Goal: Information Seeking & Learning: Learn about a topic

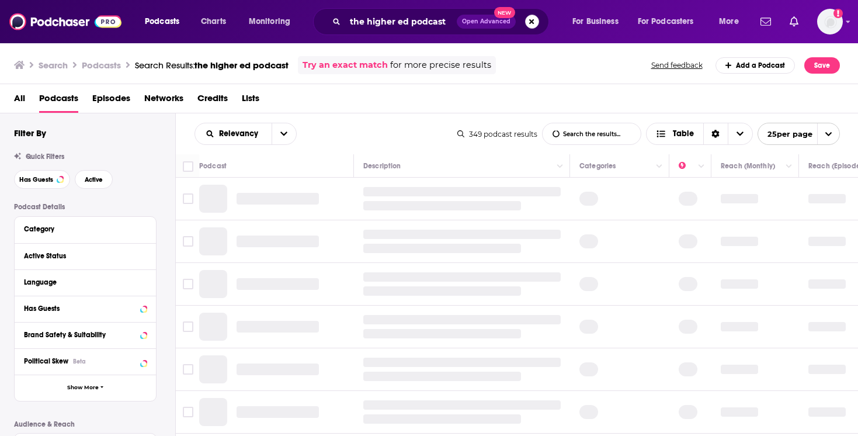
click at [538, 23] on button "Search podcasts, credits, & more..." at bounding box center [532, 22] width 14 height 14
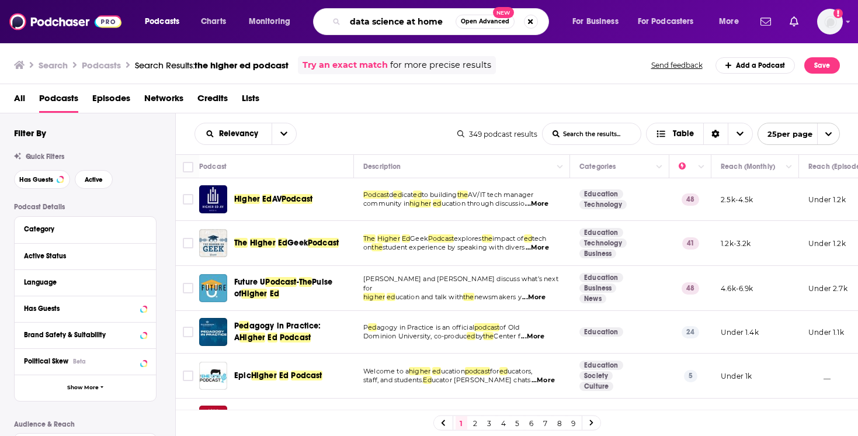
type input "data science at home"
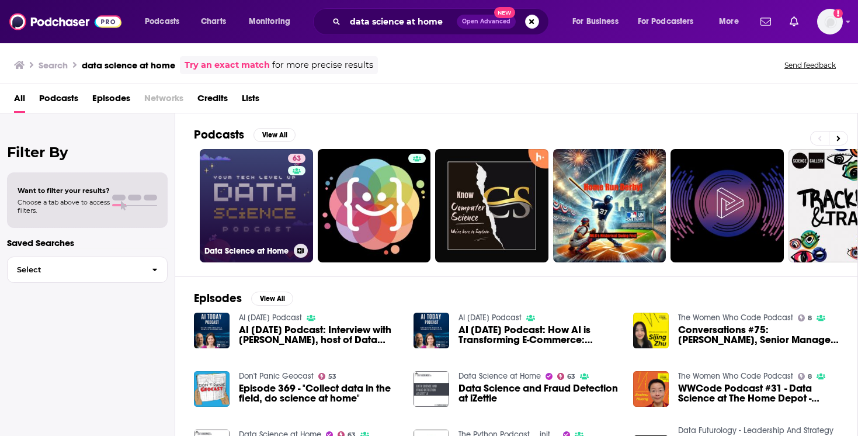
click at [290, 198] on div "63" at bounding box center [298, 199] width 20 height 90
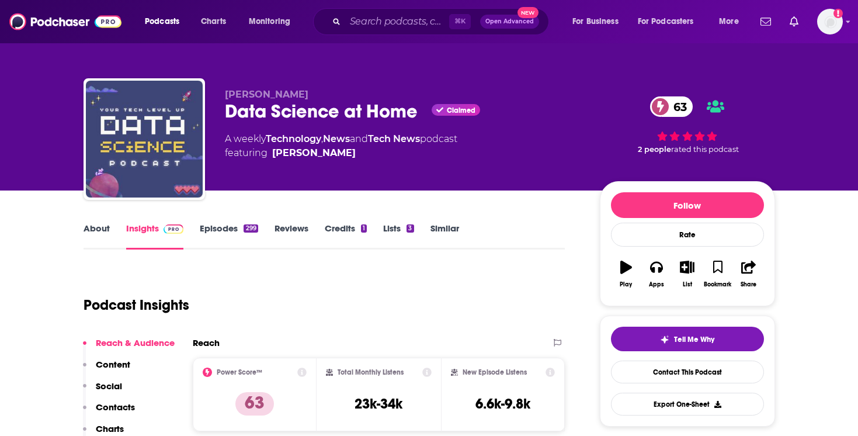
click at [108, 231] on link "About" at bounding box center [97, 236] width 26 height 27
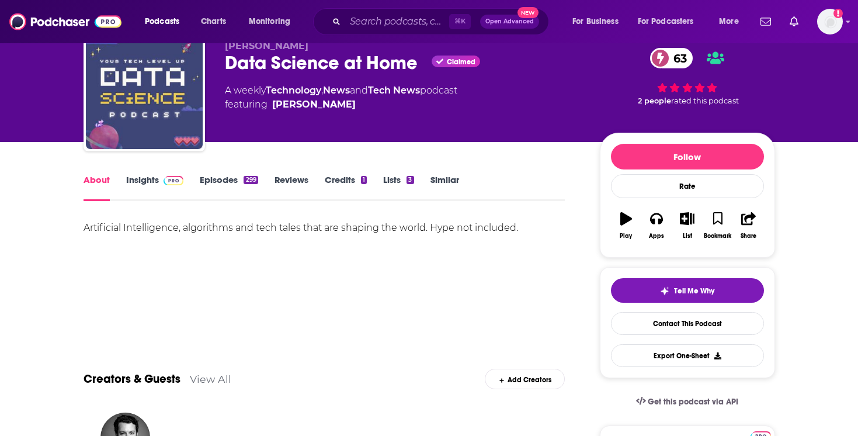
scroll to position [50, 0]
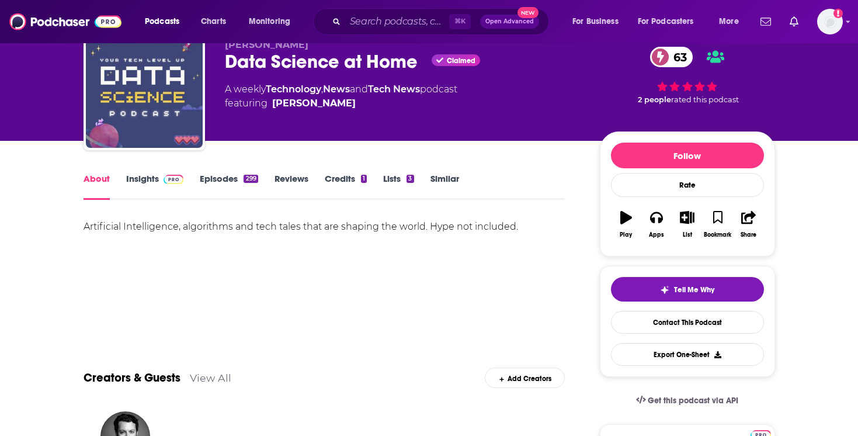
click at [166, 186] on link "Insights" at bounding box center [155, 186] width 58 height 27
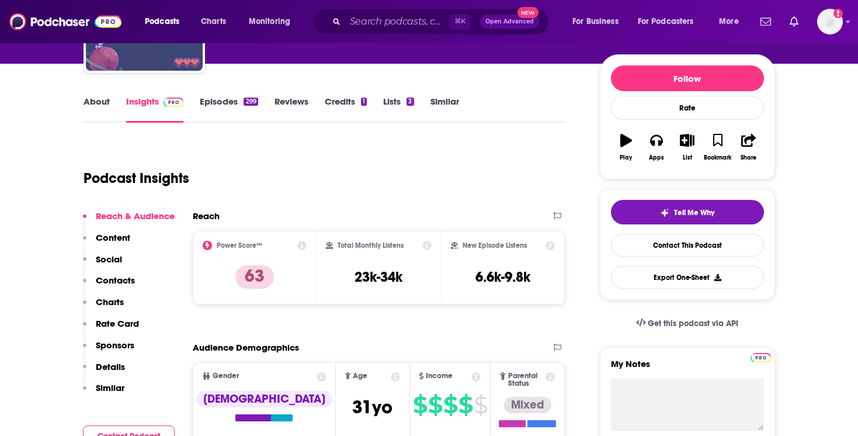
scroll to position [148, 0]
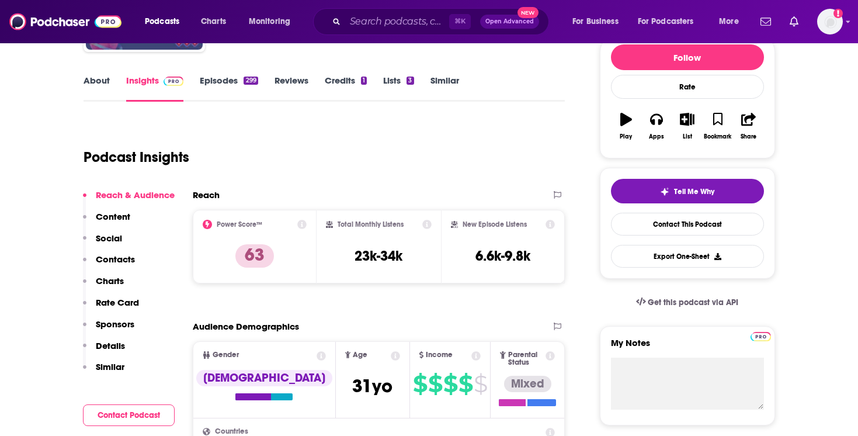
click at [233, 88] on link "Episodes 299" at bounding box center [229, 88] width 58 height 27
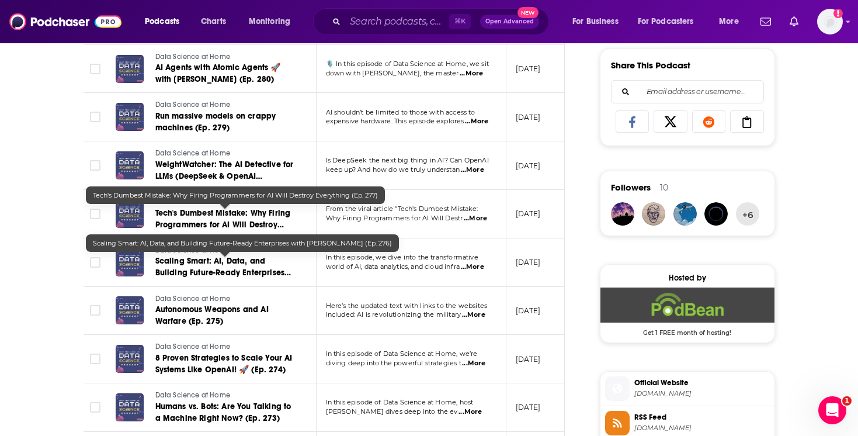
scroll to position [728, 0]
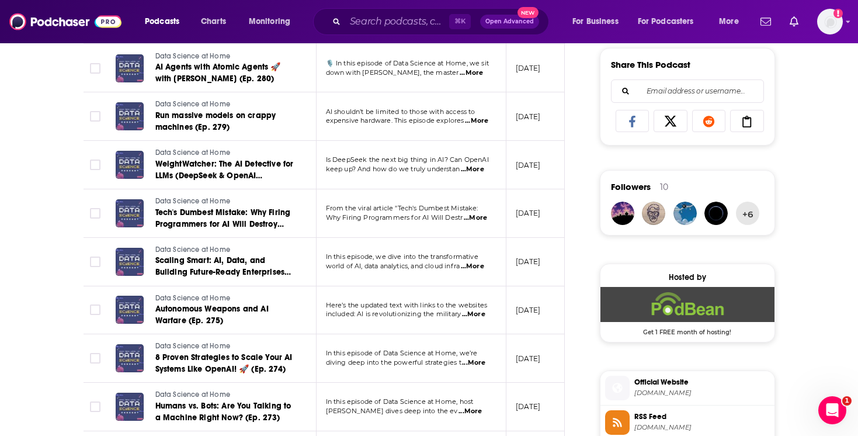
click at [478, 266] on span "...More" at bounding box center [472, 266] width 23 height 9
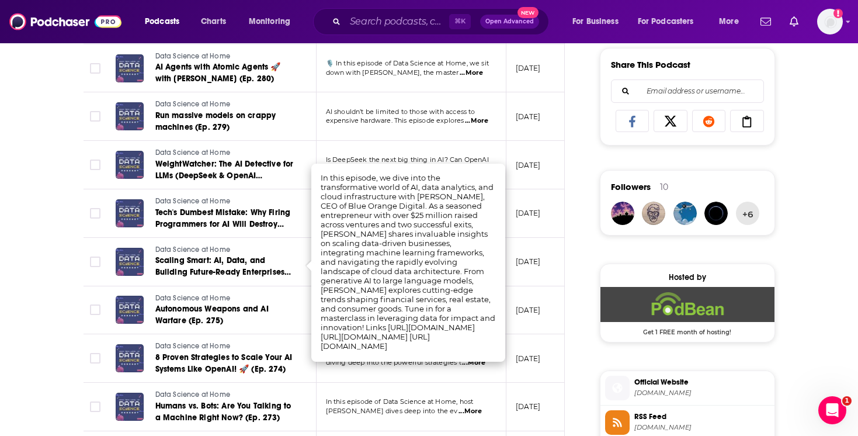
click at [61, 243] on div "About Insights Episodes 299 Reviews Credits 1 Lists 3 Similar Episodes of Data …" at bounding box center [430, 244] width 748 height 1564
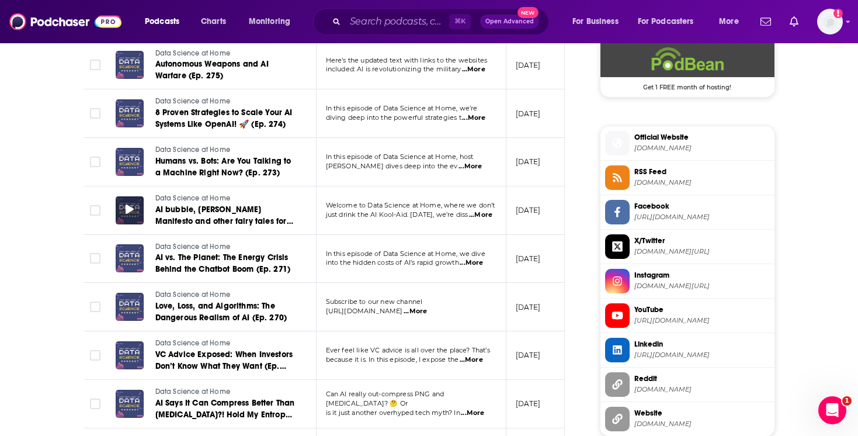
scroll to position [980, 0]
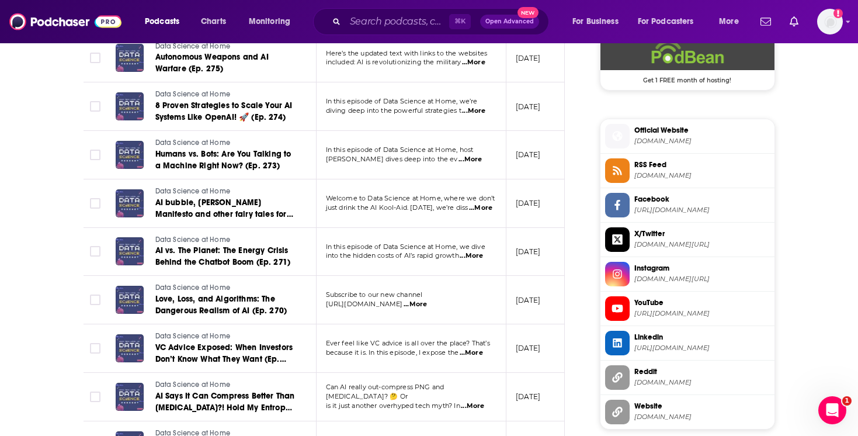
click at [471, 258] on span "...More" at bounding box center [471, 255] width 23 height 9
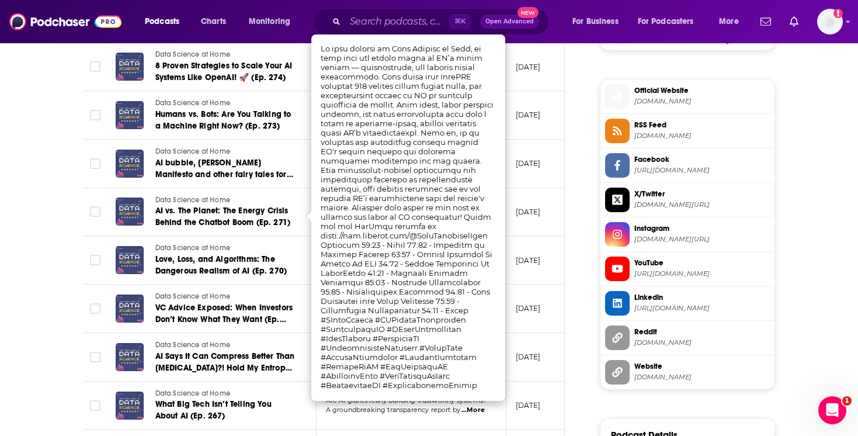
scroll to position [1020, 0]
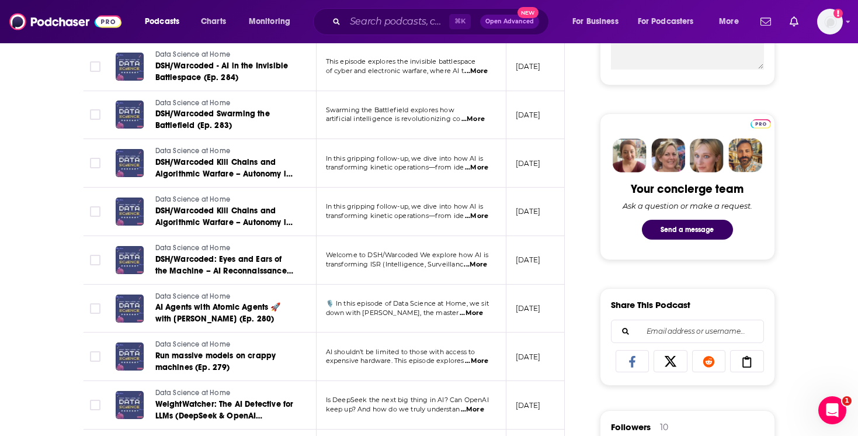
scroll to position [0, 0]
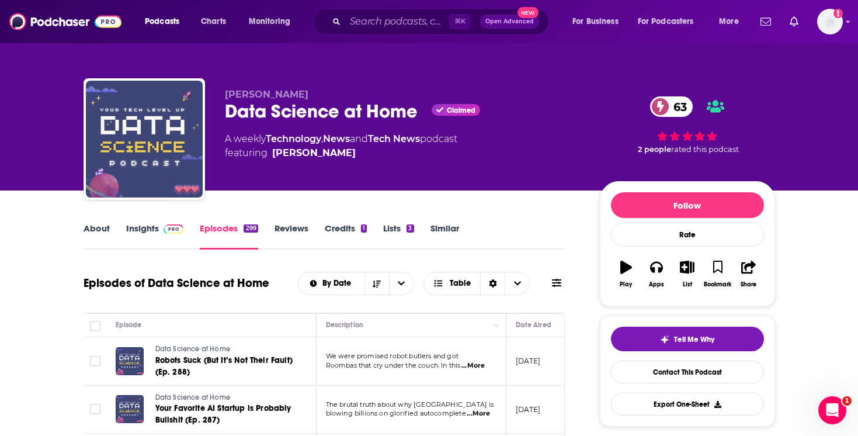
click at [146, 230] on link "Insights" at bounding box center [155, 236] width 58 height 27
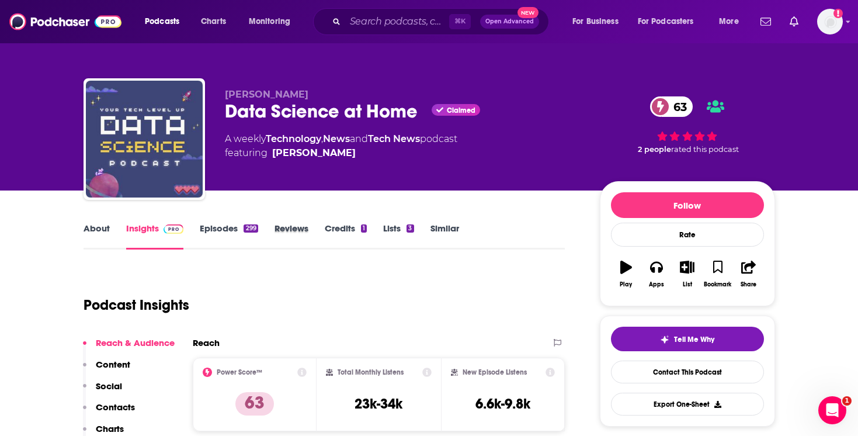
click at [311, 231] on div "Reviews" at bounding box center [300, 236] width 50 height 27
click at [302, 231] on link "Reviews" at bounding box center [292, 236] width 34 height 27
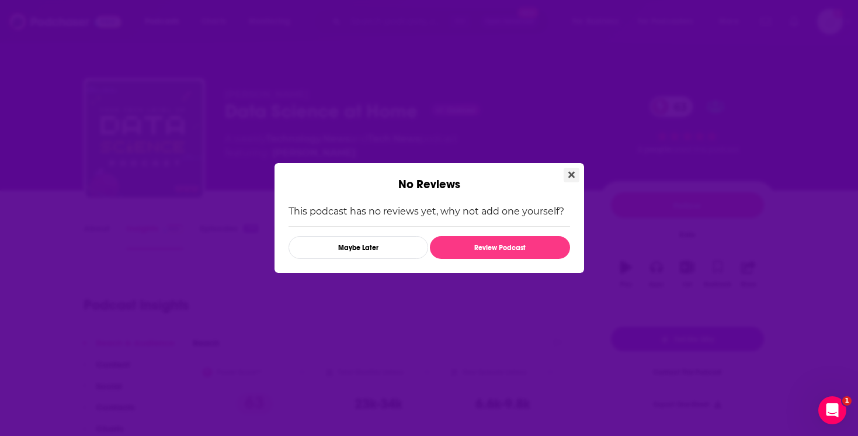
click at [570, 179] on icon "Close" at bounding box center [572, 174] width 6 height 9
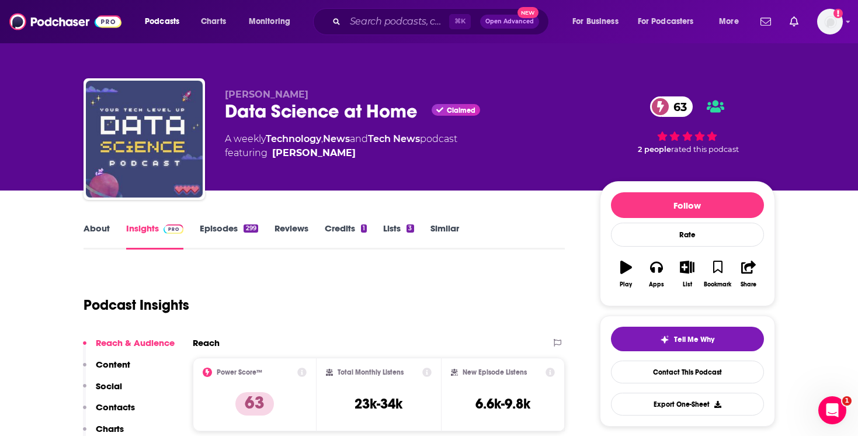
click at [97, 226] on link "About" at bounding box center [97, 236] width 26 height 27
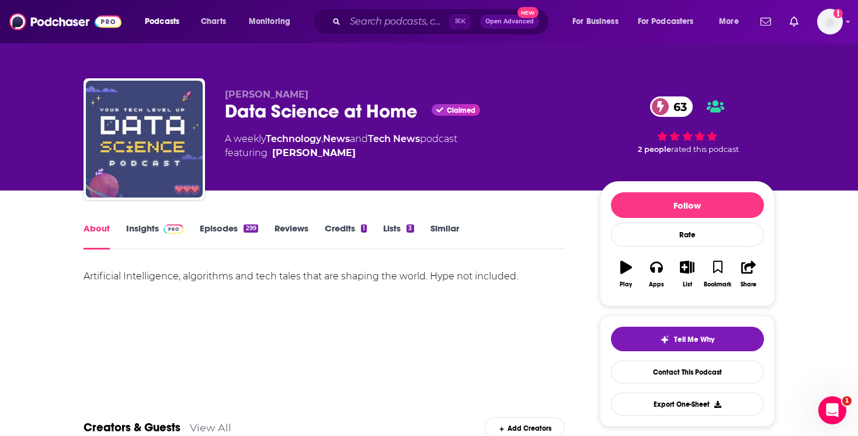
click at [157, 237] on link "Insights" at bounding box center [155, 236] width 58 height 27
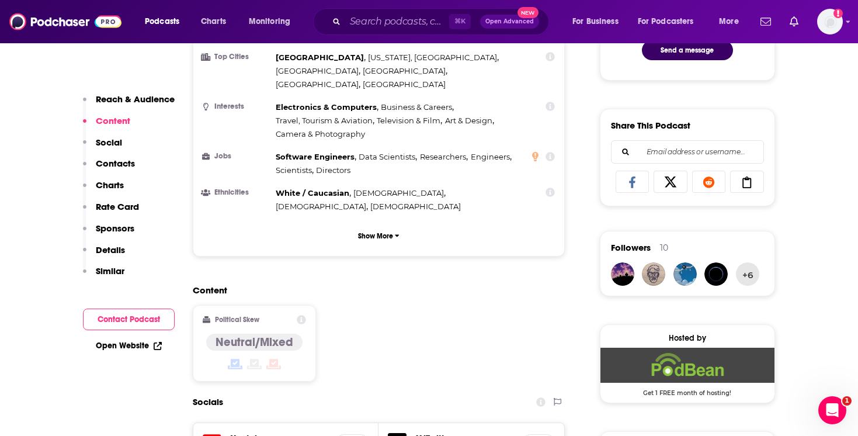
scroll to position [662, 0]
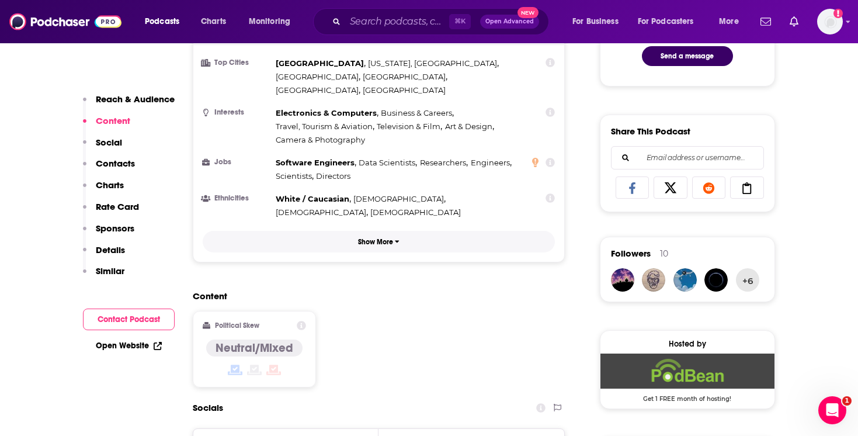
click at [375, 238] on p "Show More" at bounding box center [375, 242] width 35 height 8
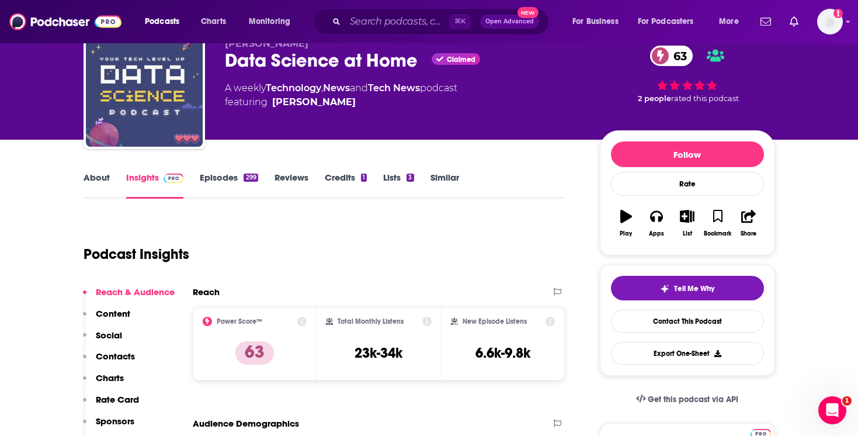
scroll to position [0, 0]
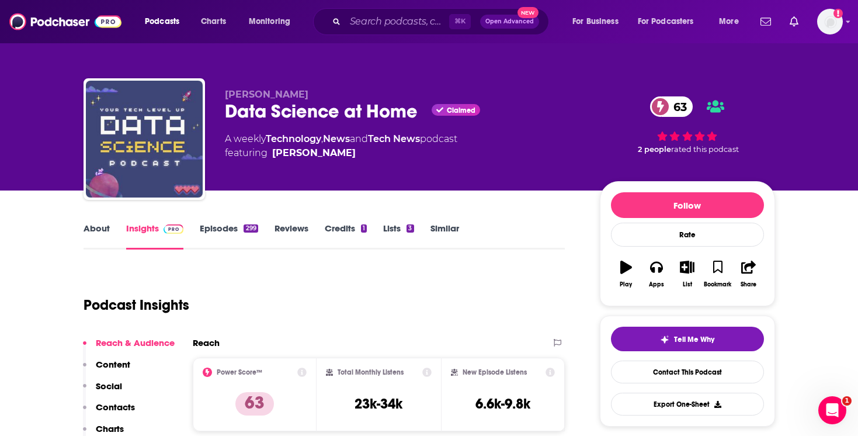
click at [229, 225] on link "Episodes 299" at bounding box center [229, 236] width 58 height 27
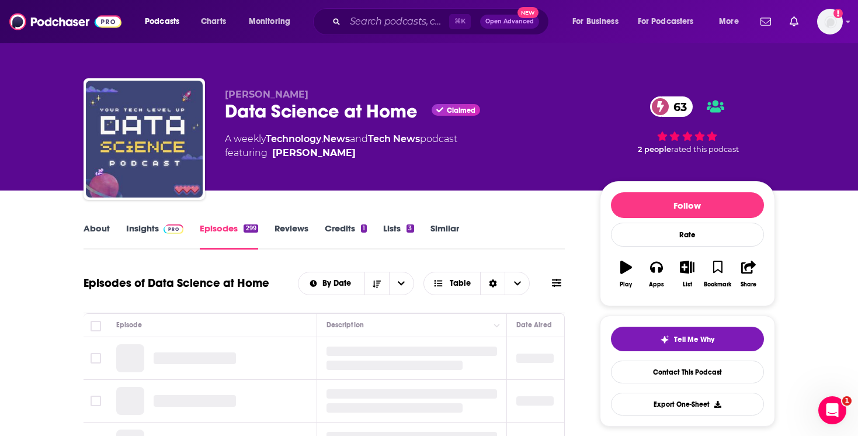
click at [221, 231] on link "Episodes 299" at bounding box center [229, 236] width 58 height 27
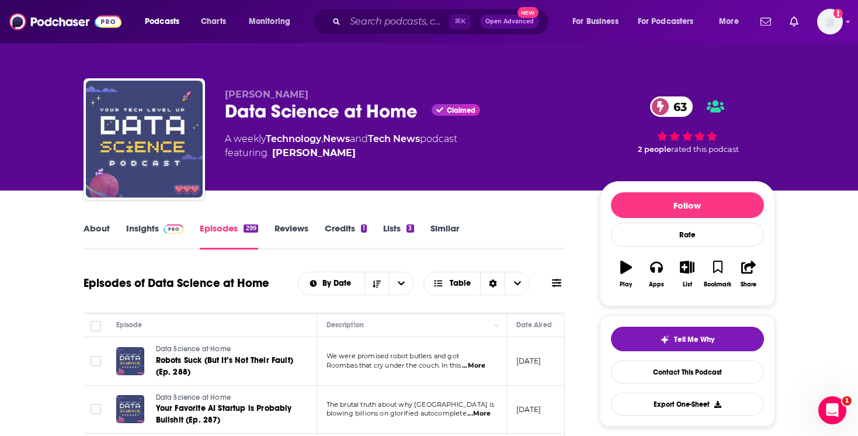
click at [153, 227] on link "Insights" at bounding box center [155, 236] width 58 height 27
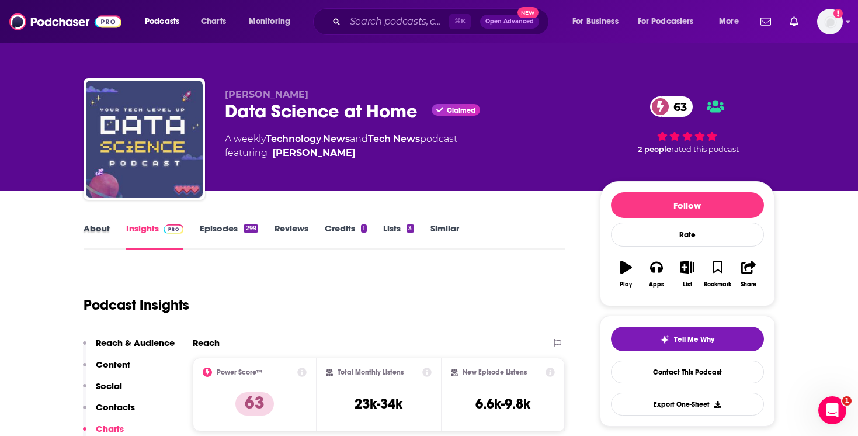
click at [116, 229] on div "About" at bounding box center [105, 236] width 43 height 27
click at [139, 234] on link "Insights" at bounding box center [155, 236] width 58 height 27
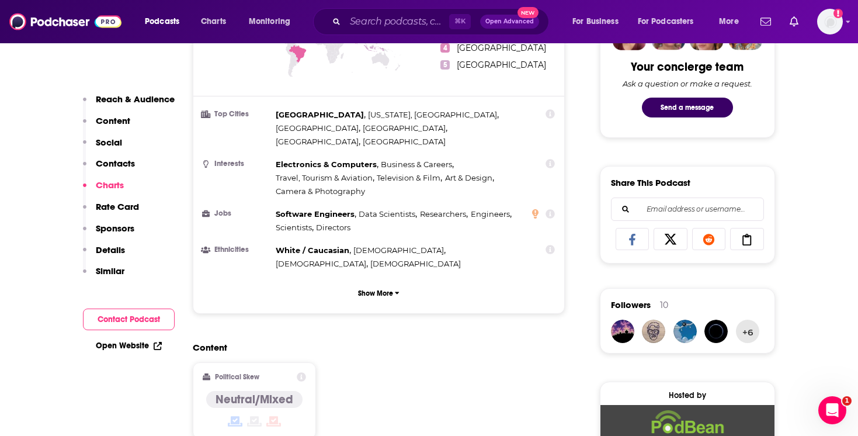
scroll to position [607, 0]
